Goal: Task Accomplishment & Management: Use online tool/utility

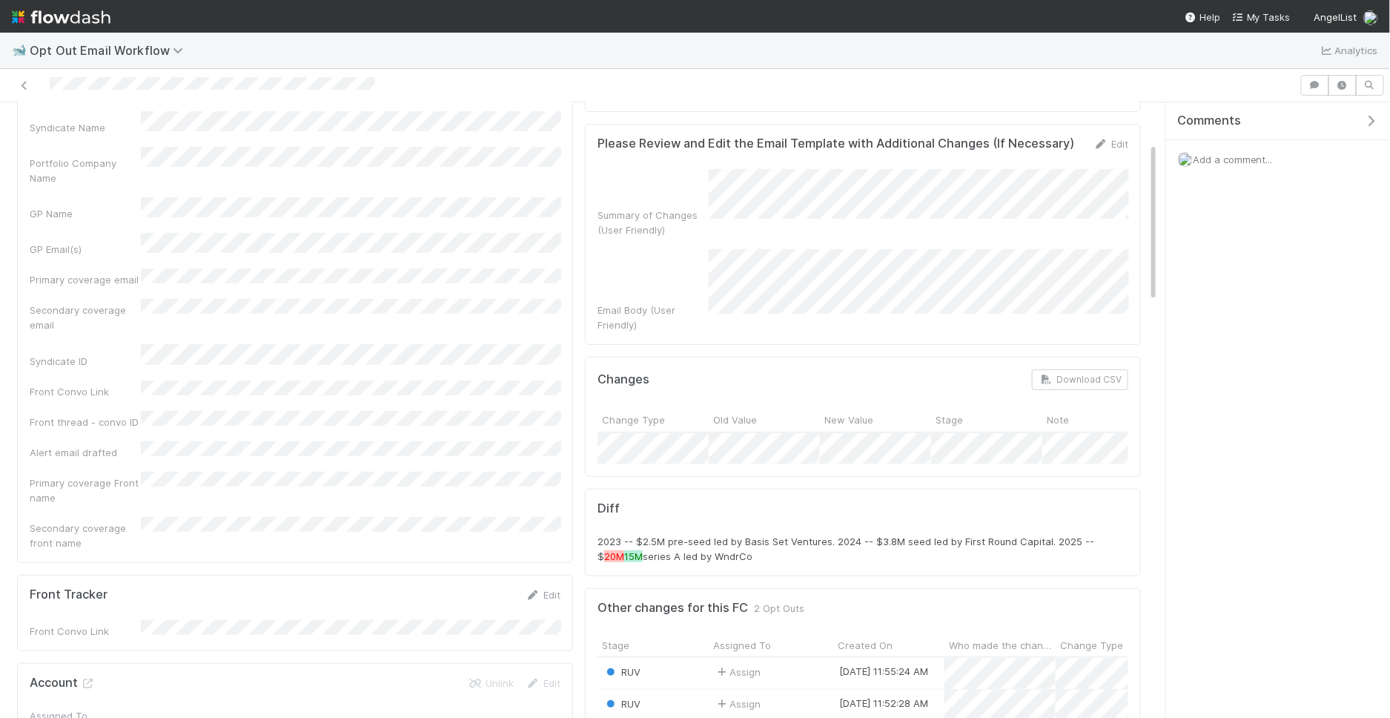
scroll to position [159, 0]
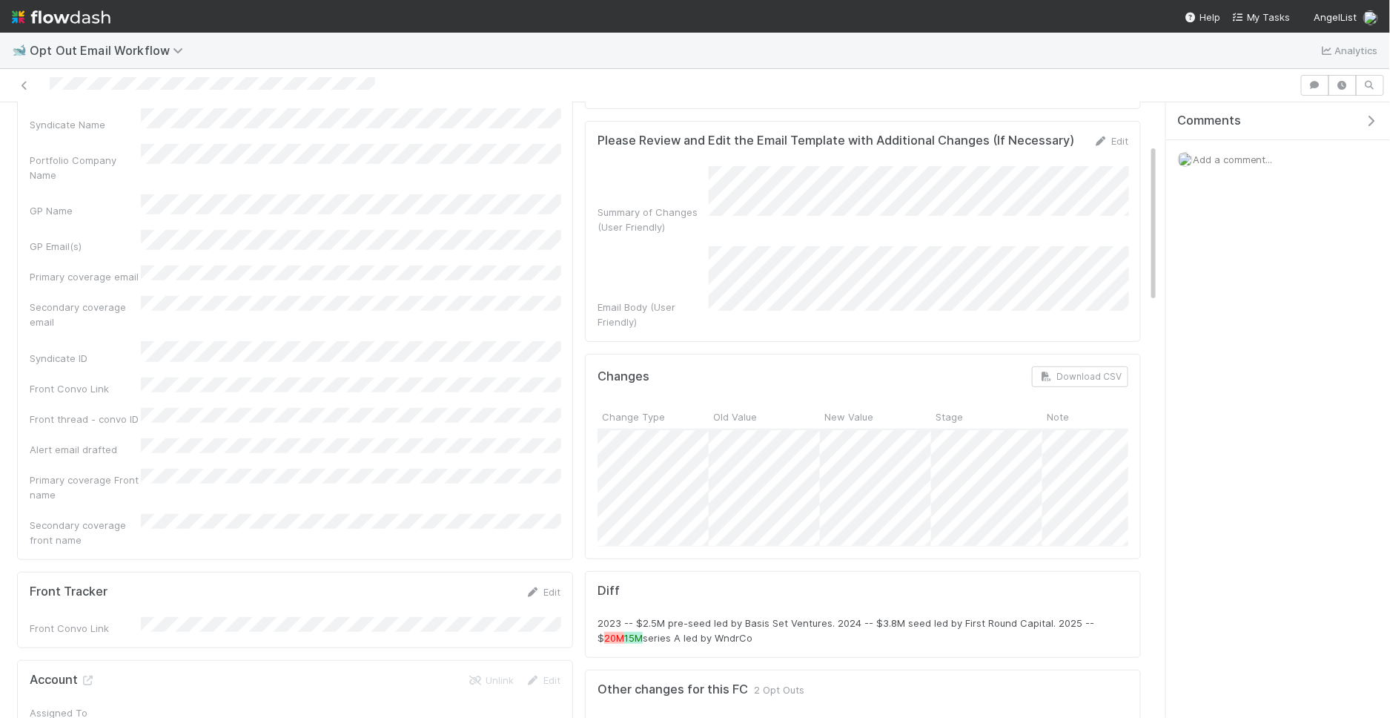
click at [1232, 154] on span "Add a comment..." at bounding box center [1233, 160] width 80 height 12
click at [1231, 384] on button "Add Comment" at bounding box center [1233, 386] width 86 height 25
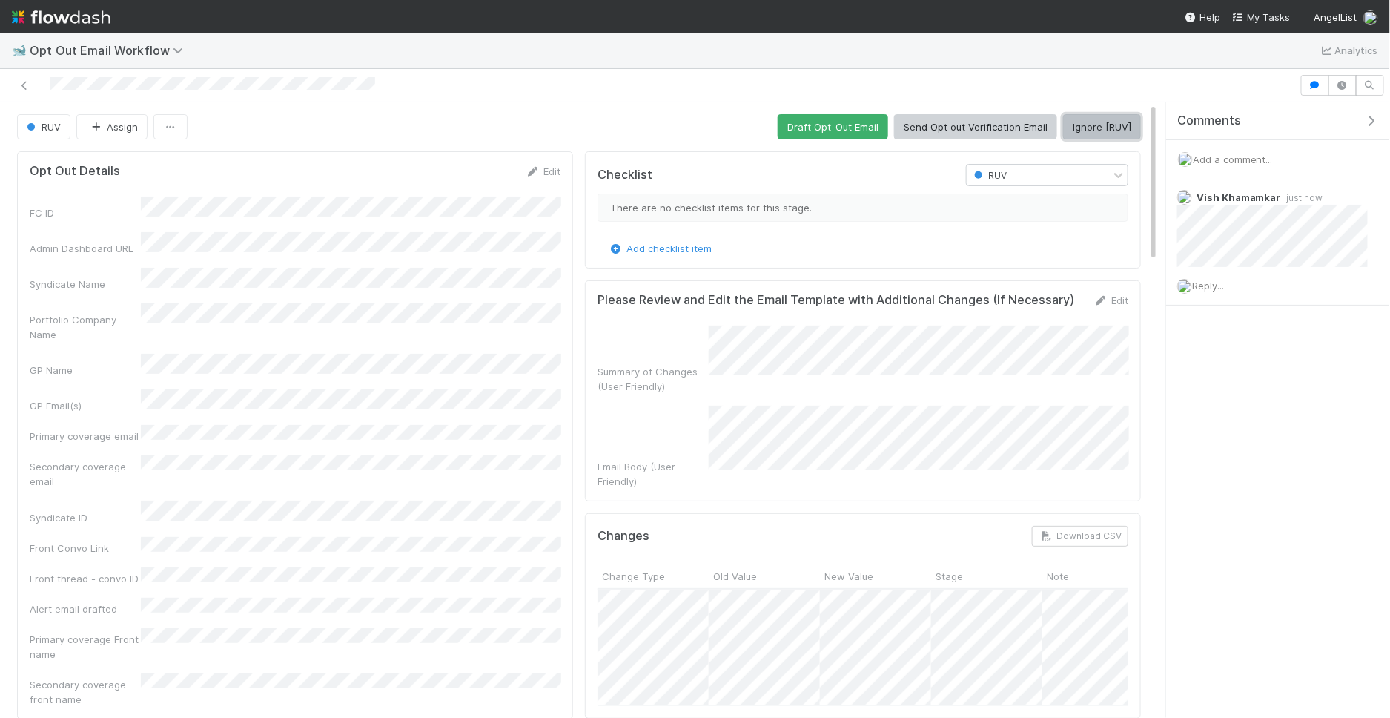
click at [1113, 122] on button "Ignore [RUV]" at bounding box center [1102, 126] width 78 height 25
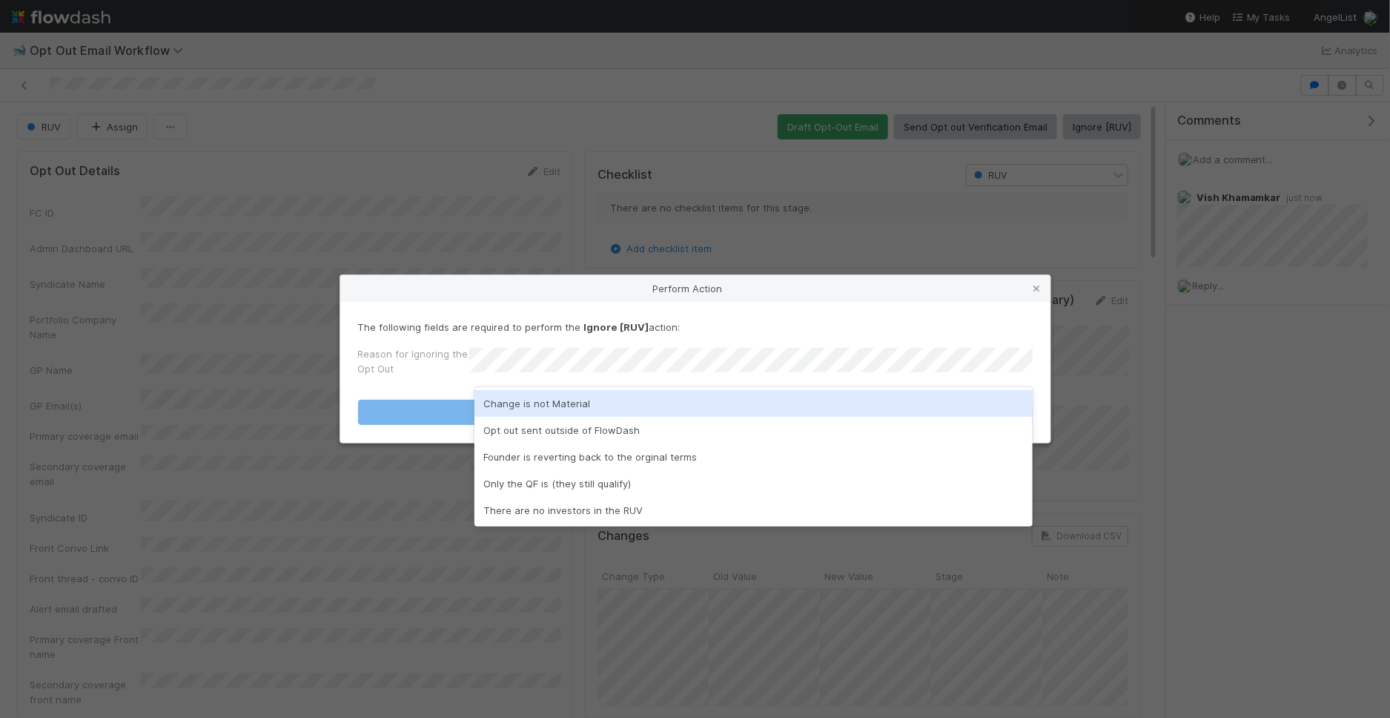
click at [643, 412] on div "Change is not Material" at bounding box center [754, 403] width 558 height 27
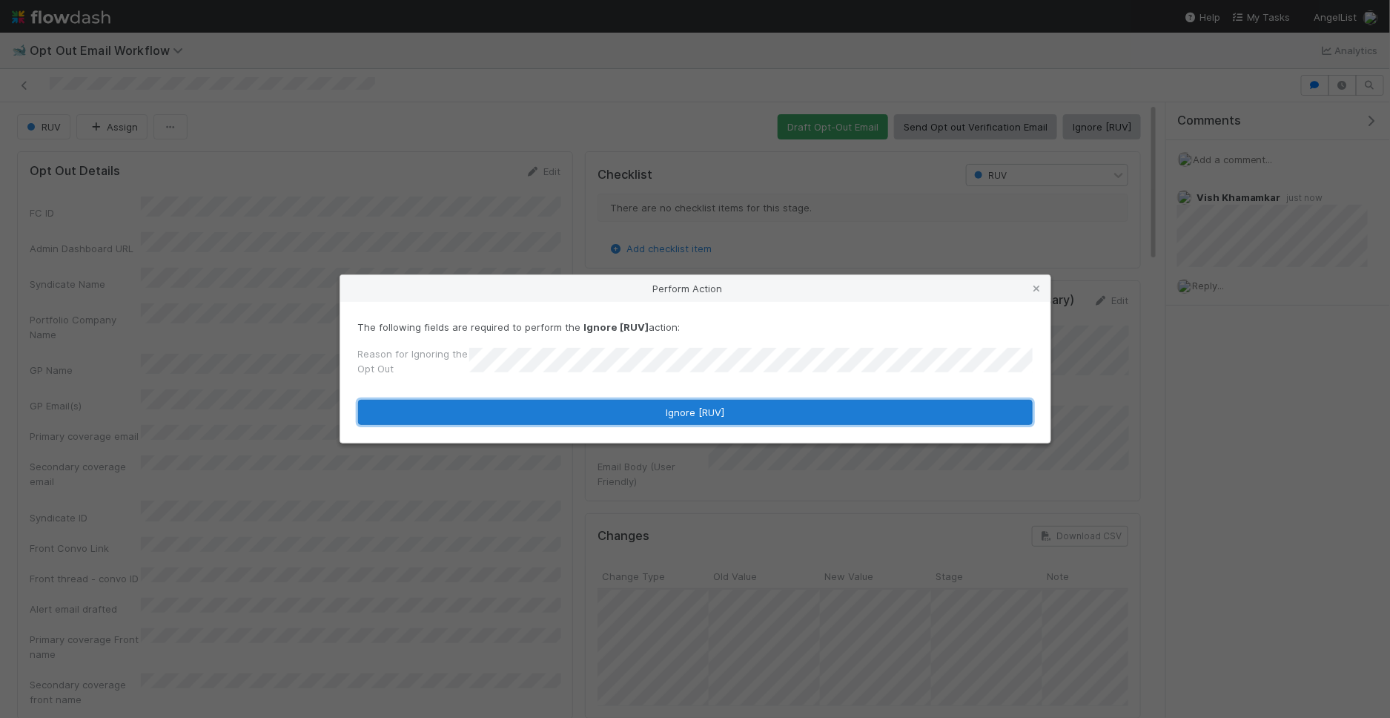
click at [635, 418] on button "Ignore [RUV]" at bounding box center [695, 412] width 675 height 25
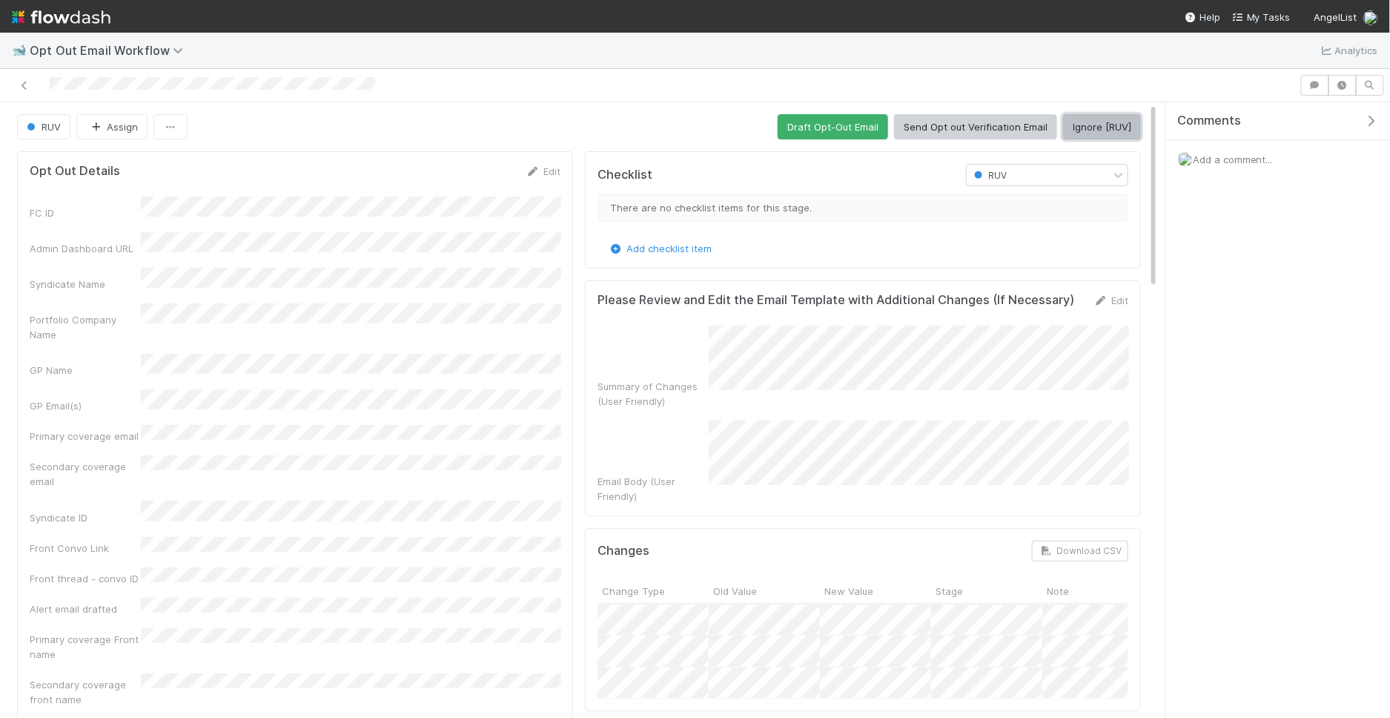
click at [1097, 128] on button "Ignore [RUV]" at bounding box center [1102, 126] width 78 height 25
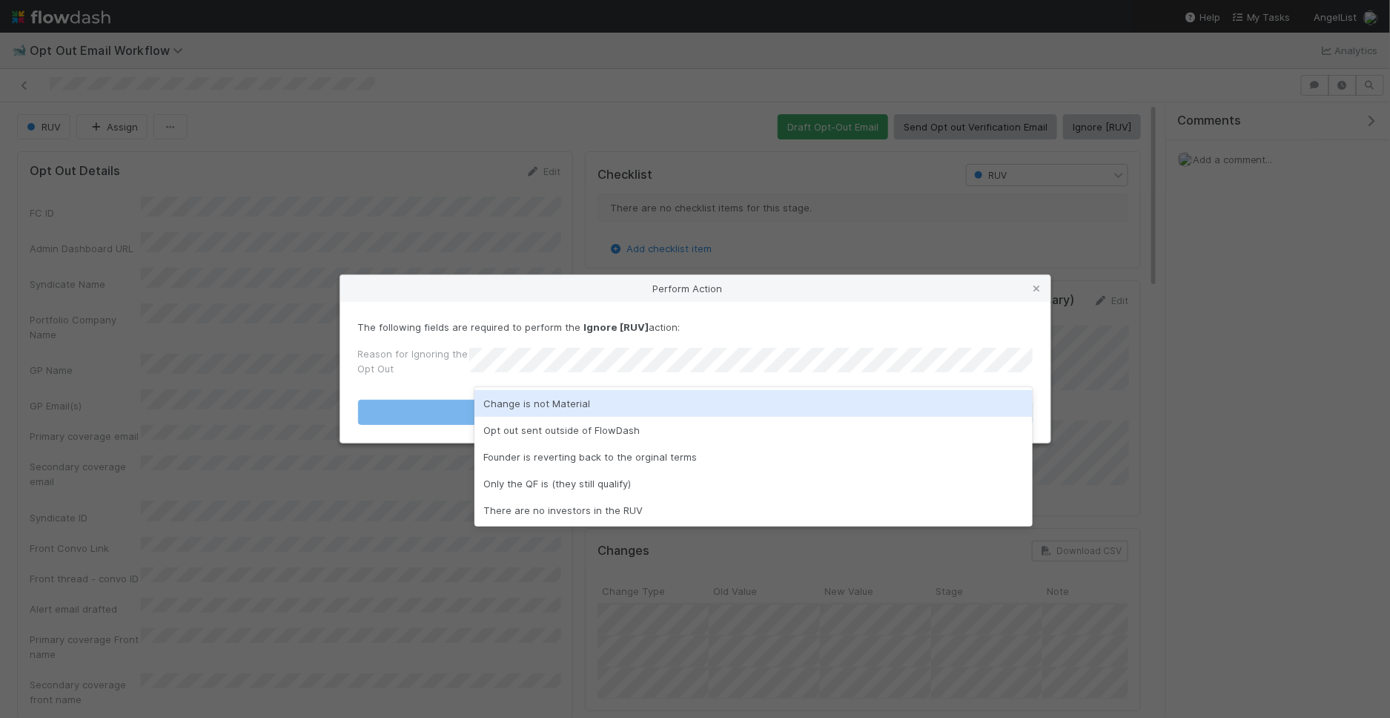
click at [593, 410] on div "Change is not Material" at bounding box center [754, 403] width 558 height 27
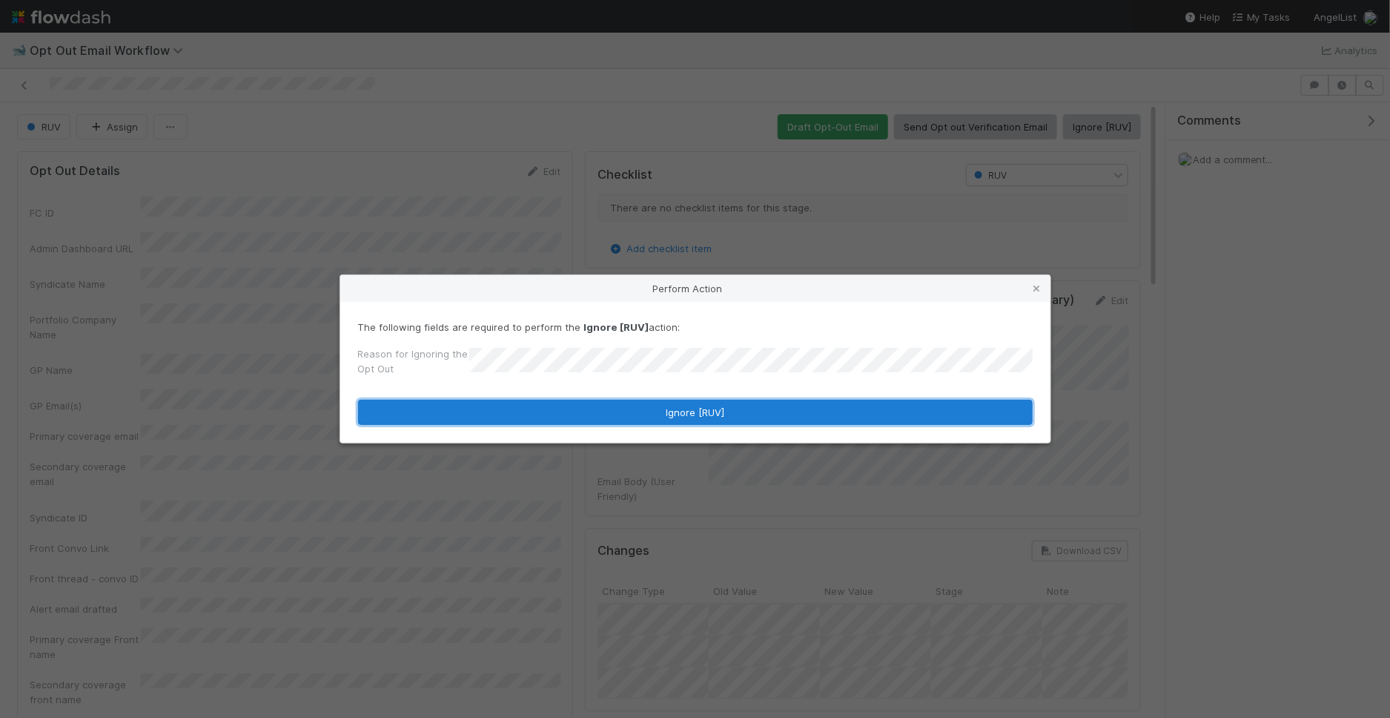
click at [593, 410] on button "Ignore [RUV]" at bounding box center [695, 412] width 675 height 25
